Goal: Task Accomplishment & Management: Manage account settings

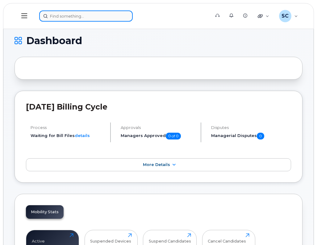
click at [59, 18] on input at bounding box center [86, 15] width 94 height 11
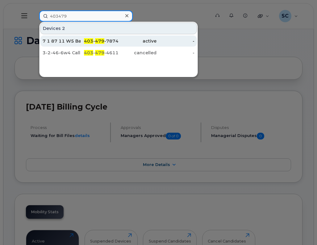
type input "403479"
click at [92, 40] on span "403" at bounding box center [88, 41] width 9 height 6
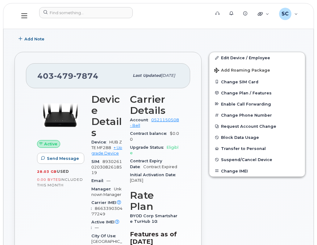
scroll to position [93, 0]
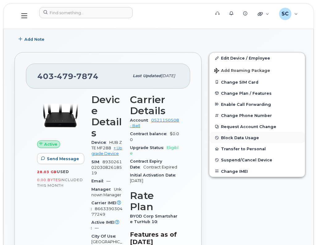
click at [245, 135] on button "Block Data Usage" at bounding box center [257, 137] width 96 height 11
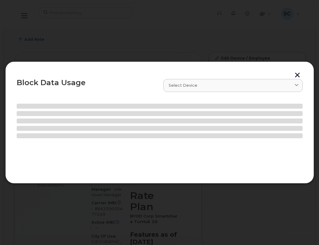
select select
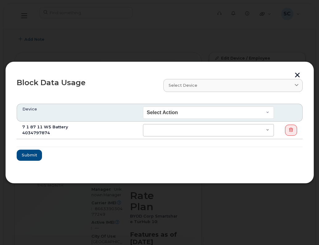
click at [246, 138] on form "Device Select Action End of Bill Cycle Indefinitely 7 1 87 11 W5 Battery 403479…" at bounding box center [160, 132] width 286 height 57
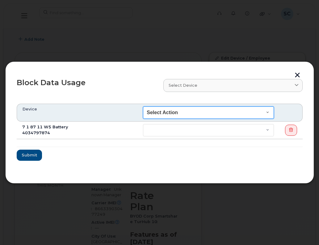
click at [233, 111] on select "Select Action End of Bill Cycle Indefinitely" at bounding box center [208, 113] width 131 height 12
select select "blocked_indefinitely"
click at [144, 107] on select "Select Action End of Bill Cycle Indefinitely" at bounding box center [208, 113] width 131 height 12
select select "blocked_indefinitely"
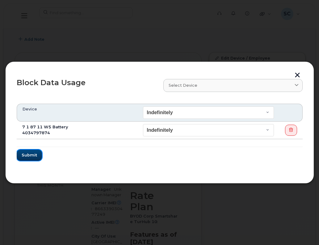
click at [34, 153] on span "Submit" at bounding box center [29, 155] width 15 height 6
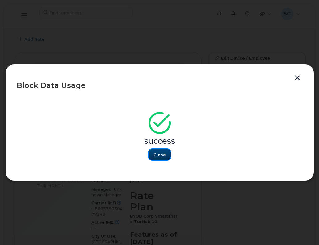
click at [162, 155] on span "Close" at bounding box center [159, 155] width 12 height 6
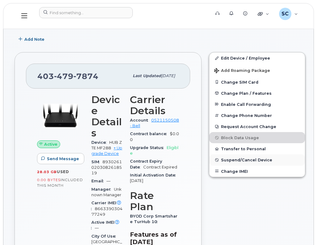
click at [246, 158] on span "Suspend/Cancel Device" at bounding box center [246, 160] width 51 height 5
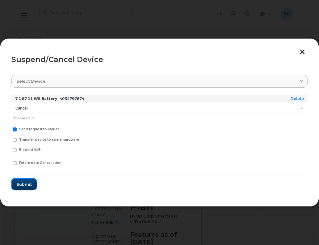
click at [23, 184] on span "Submit" at bounding box center [23, 185] width 15 height 6
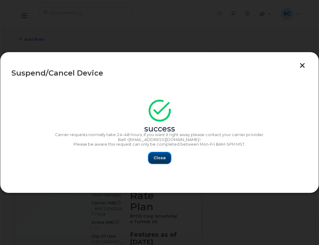
click at [161, 156] on span "Close" at bounding box center [159, 158] width 12 height 6
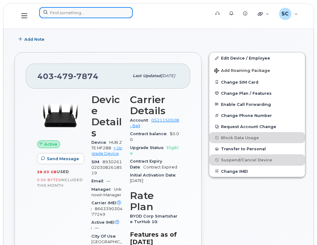
click at [64, 13] on input at bounding box center [86, 12] width 94 height 11
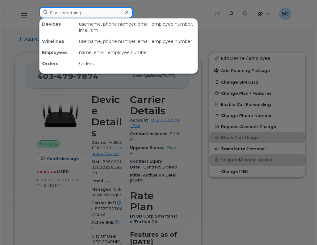
paste input "891223010006 6605567"
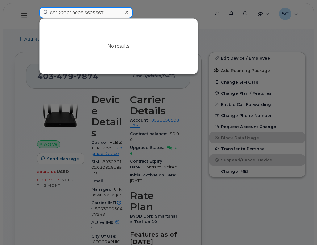
click at [82, 14] on input "891223010006 6605567" at bounding box center [86, 12] width 94 height 11
click at [84, 15] on input "891223010006 6605567" at bounding box center [86, 12] width 94 height 11
drag, startPoint x: 107, startPoint y: 12, endPoint x: -52, endPoint y: 6, distance: 160.0
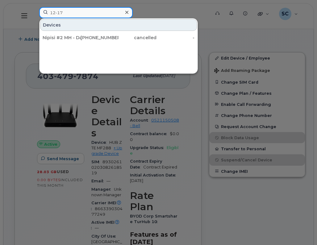
drag, startPoint x: 67, startPoint y: 13, endPoint x: 18, endPoint y: 13, distance: 49.4
click at [34, 13] on div "12-17 Devices Nipisi #2 MH - Data [PHONE_NUMBER] cancelled -" at bounding box center [122, 16] width 177 height 18
paste input "780.649.6821"
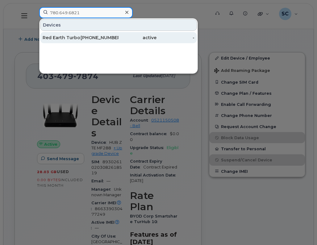
type input "780.649.6821"
click at [79, 38] on div "Red Earth Turbo Hub" at bounding box center [62, 38] width 38 height 6
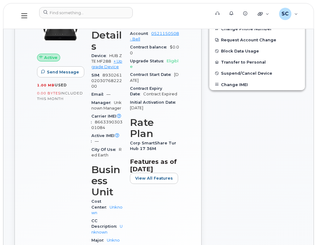
scroll to position [180, 0]
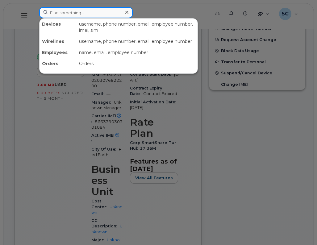
click at [64, 14] on input at bounding box center [86, 12] width 94 height 11
paste input "403 801-7749"
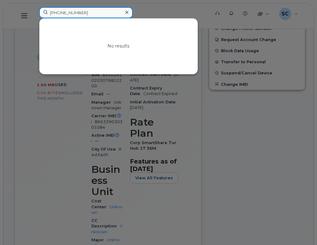
drag, startPoint x: 84, startPoint y: 15, endPoint x: -113, endPoint y: 14, distance: 196.7
drag, startPoint x: 82, startPoint y: 15, endPoint x: -3, endPoint y: 18, distance: 85.2
type input "O"
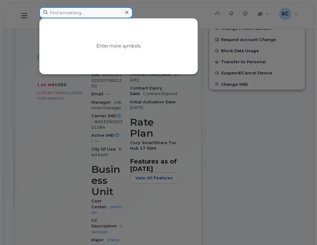
click at [55, 14] on input at bounding box center [86, 12] width 94 height 11
paste input "780.649.6821"
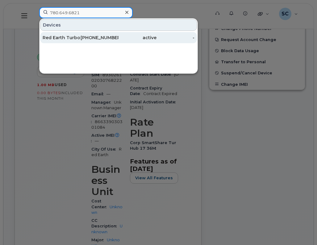
type input "780.649.6821"
click at [60, 38] on div "Red Earth Turbo Hub" at bounding box center [62, 38] width 38 height 6
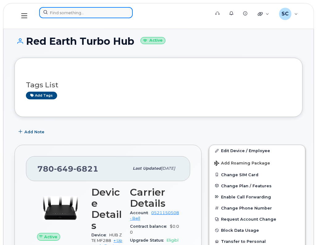
click at [86, 11] on input at bounding box center [86, 12] width 94 height 11
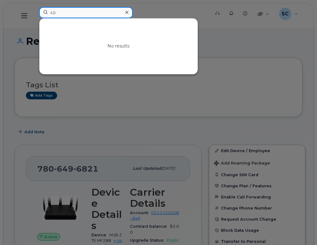
type input "4"
type input "Otter"
click at [25, 15] on div at bounding box center [158, 122] width 317 height 245
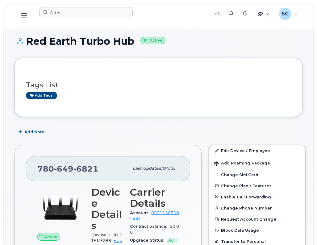
click at [25, 15] on icon at bounding box center [24, 15] width 6 height 7
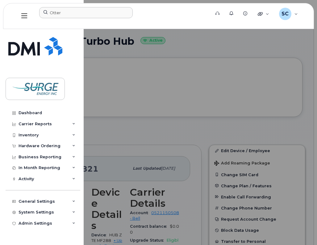
click at [126, 61] on div at bounding box center [158, 122] width 317 height 245
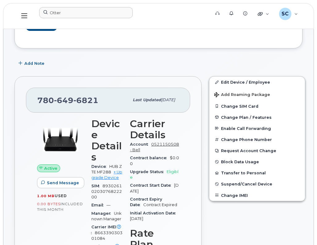
scroll to position [62, 0]
